Goal: Transaction & Acquisition: Purchase product/service

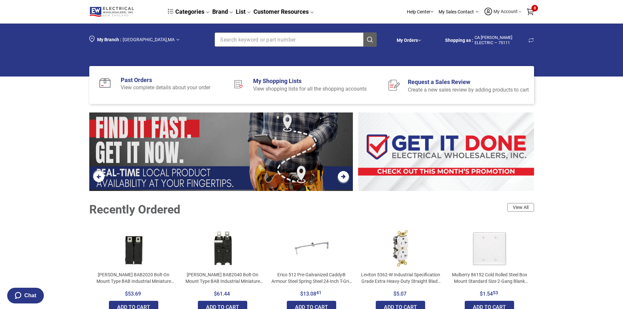
click at [297, 39] on input "Section row" at bounding box center [284, 40] width 138 height 14
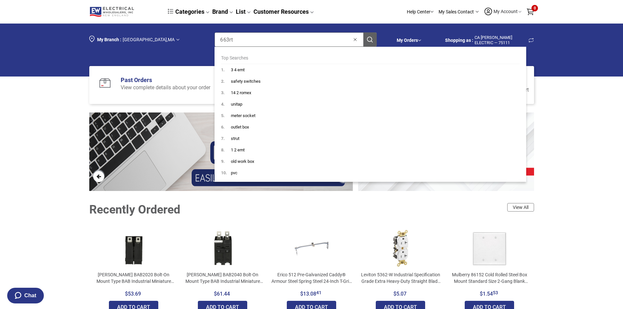
type input "663rt"
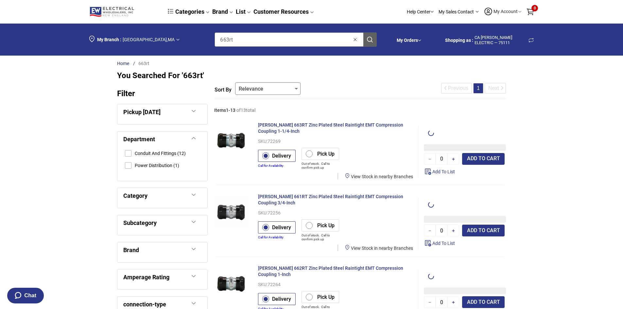
type input "1"
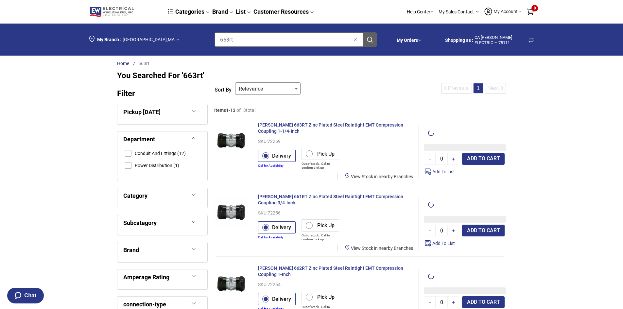
type input "1"
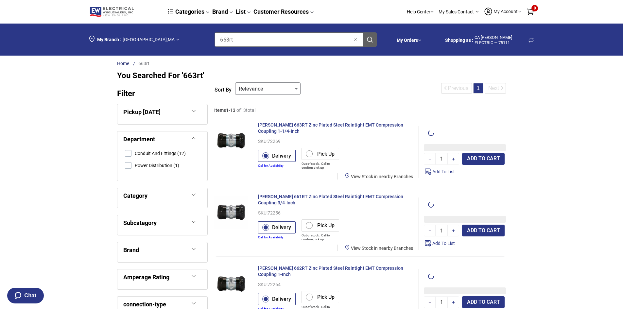
type input "1"
